Goal: Task Accomplishment & Management: Manage account settings

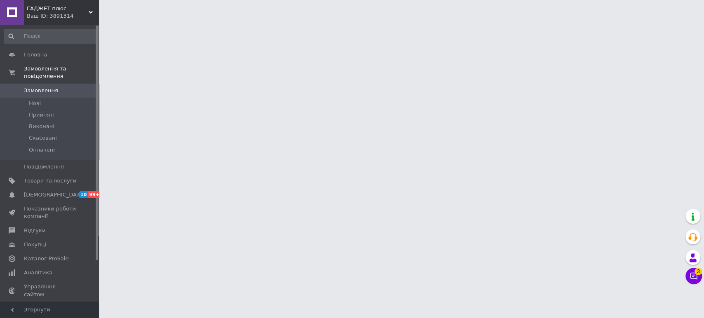
click at [40, 7] on span "ГАДЖЕТ плюс" at bounding box center [58, 8] width 62 height 7
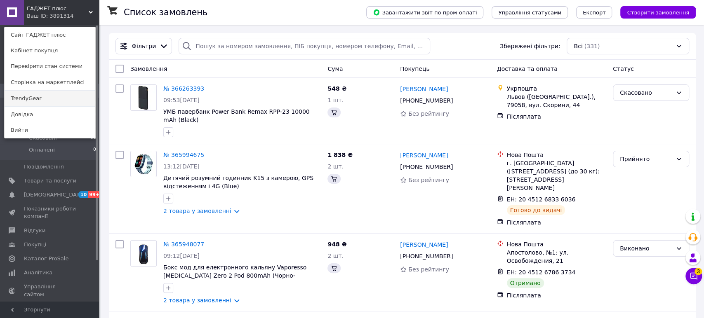
click at [52, 93] on link "TrendyGear" at bounding box center [50, 99] width 91 height 16
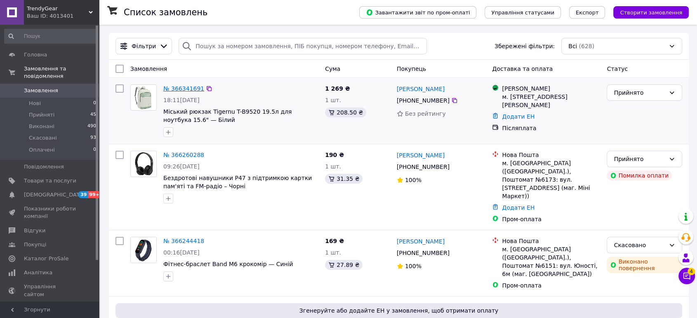
click at [175, 90] on link "№ 366341691" at bounding box center [183, 88] width 41 height 7
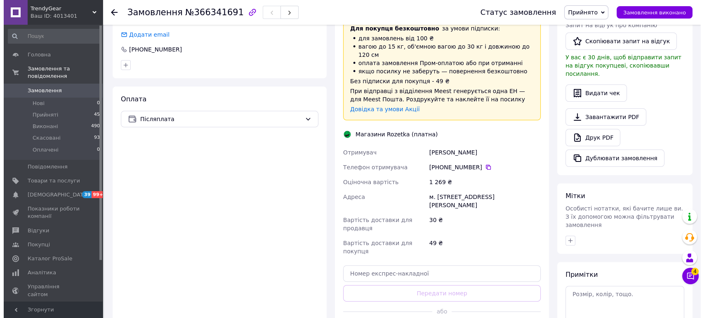
scroll to position [275, 0]
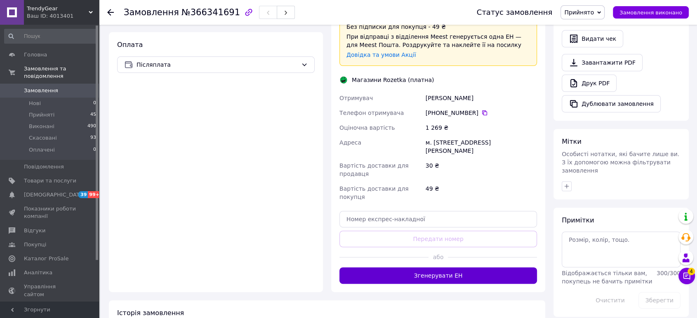
click at [432, 268] on button "Згенерувати ЕН" at bounding box center [437, 276] width 197 height 16
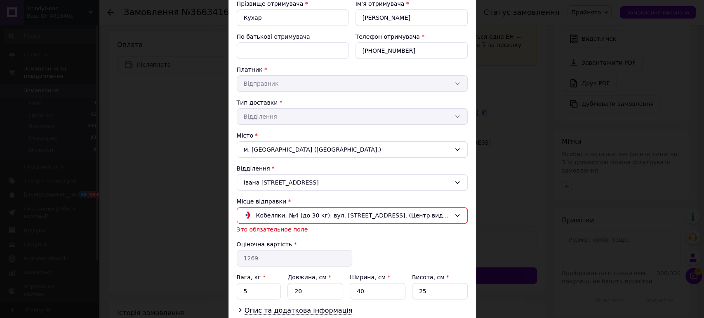
scroll to position [153, 0]
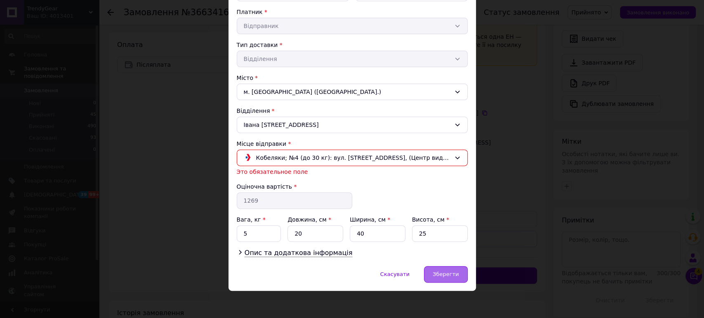
click at [451, 269] on div "Зберегти" at bounding box center [445, 274] width 43 height 16
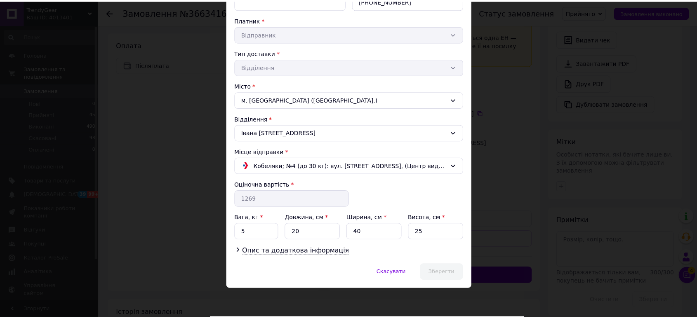
scroll to position [143, 0]
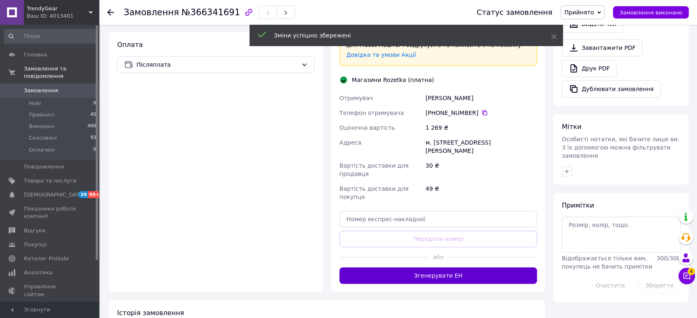
click at [443, 268] on button "Згенерувати ЕН" at bounding box center [437, 276] width 197 height 16
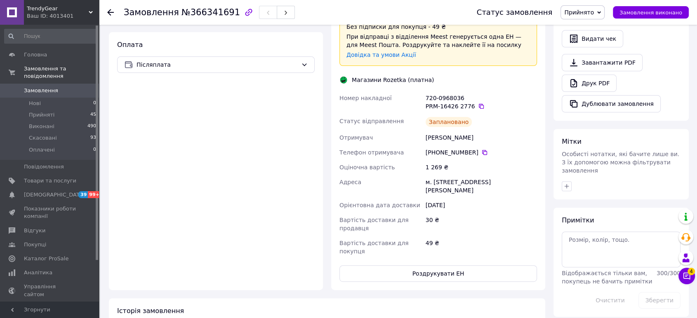
scroll to position [229, 0]
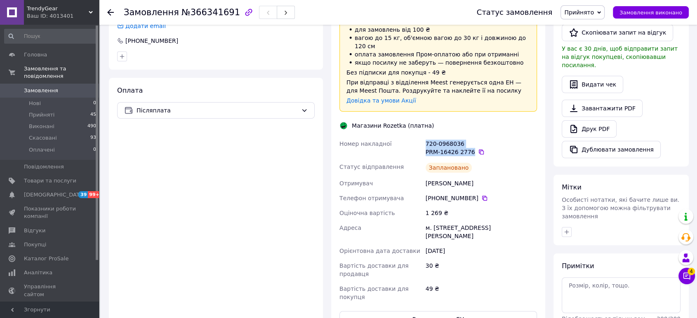
drag, startPoint x: 420, startPoint y: 135, endPoint x: 468, endPoint y: 142, distance: 48.8
click at [468, 142] on div "Номер накладної 720-0968036 PRM-16426 2776   Статус відправлення Заплановано От…" at bounding box center [438, 220] width 201 height 168
copy div "Номер накладної 720-0968036 PRM-16426 2776"
click at [472, 311] on button "Роздрукувати ЕН" at bounding box center [437, 319] width 197 height 16
click at [465, 136] on div "720-0968036 PRM-16426 2776" at bounding box center [481, 147] width 115 height 23
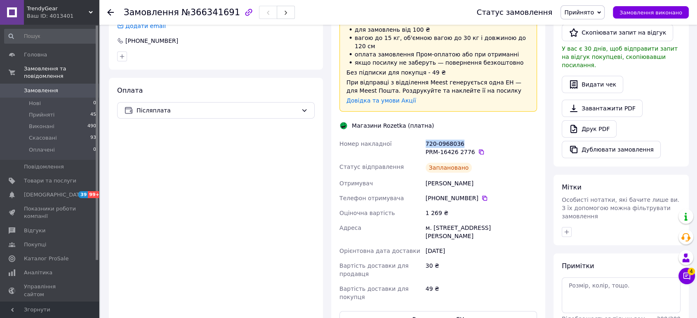
drag, startPoint x: 460, startPoint y: 136, endPoint x: 419, endPoint y: 141, distance: 41.5
click at [419, 141] on div "Номер накладної 720-0968036 PRM-16426 2776   Статус відправлення Заплановано От…" at bounding box center [438, 220] width 201 height 168
copy div "Номер накладної 720-0968036"
